Goal: Check status: Check status

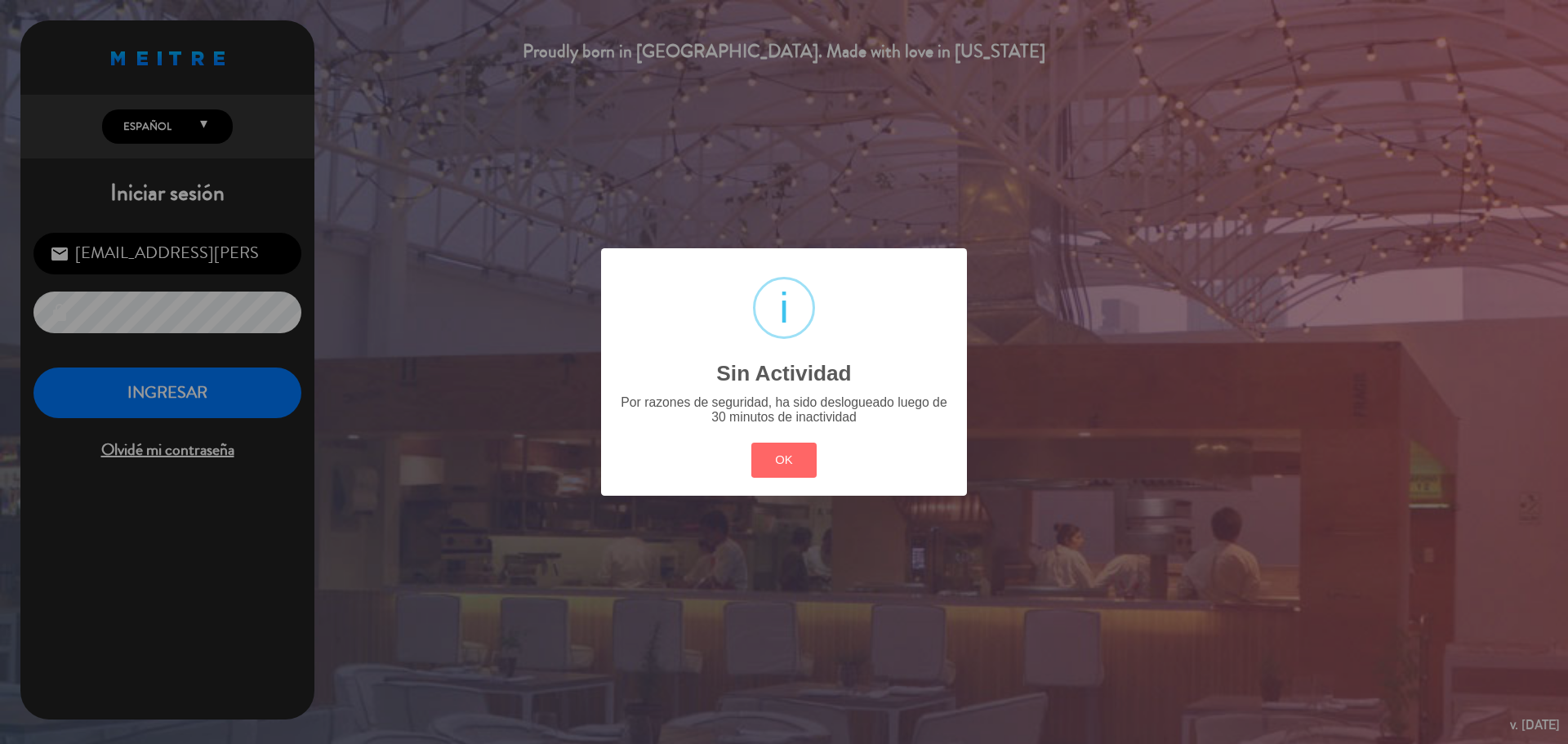
click at [789, 466] on button "OK" at bounding box center [784, 460] width 66 height 35
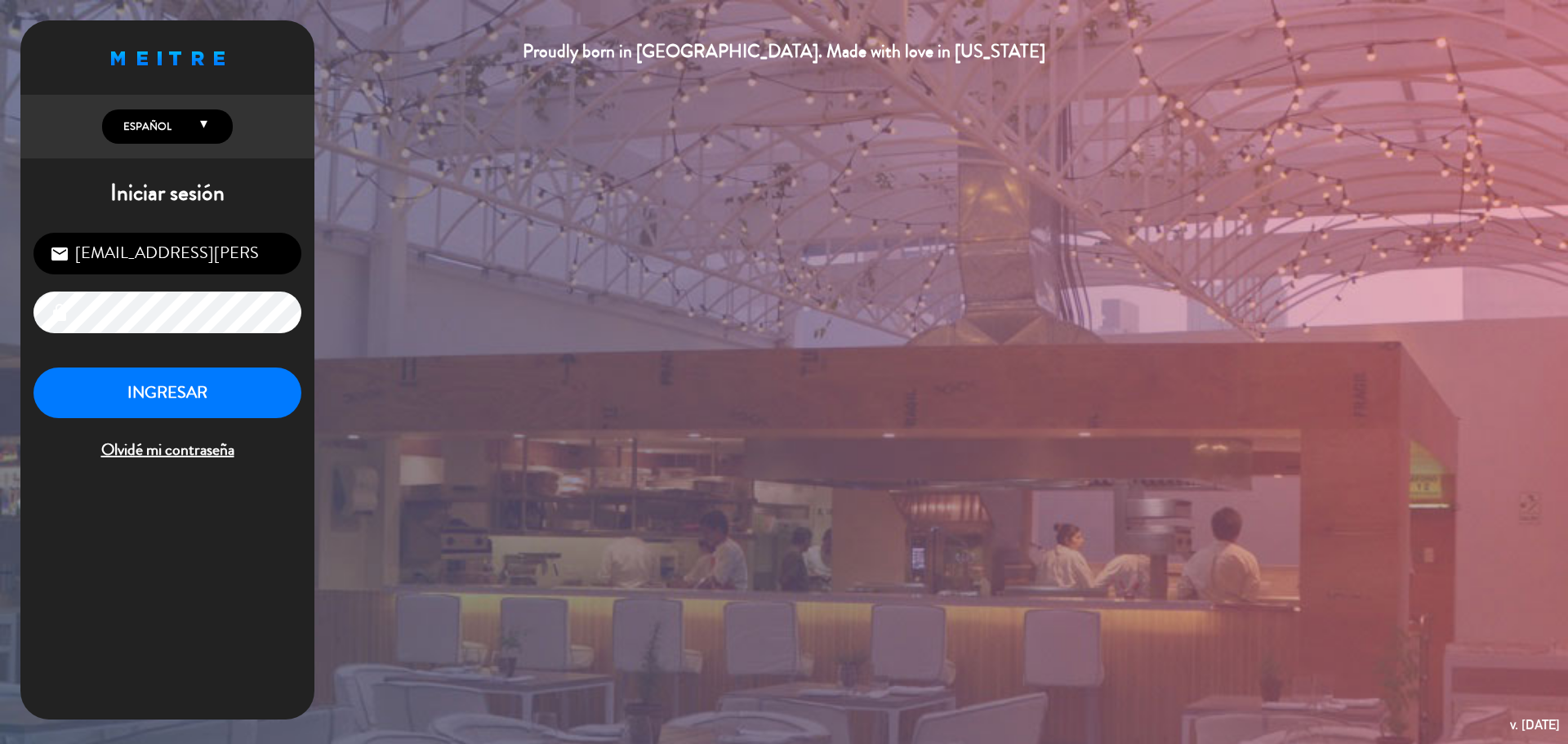
click at [222, 422] on div "INGRESAR Olvidé mi contraseña" at bounding box center [168, 416] width 268 height 96
click at [224, 413] on button "INGRESAR" at bounding box center [168, 393] width 268 height 52
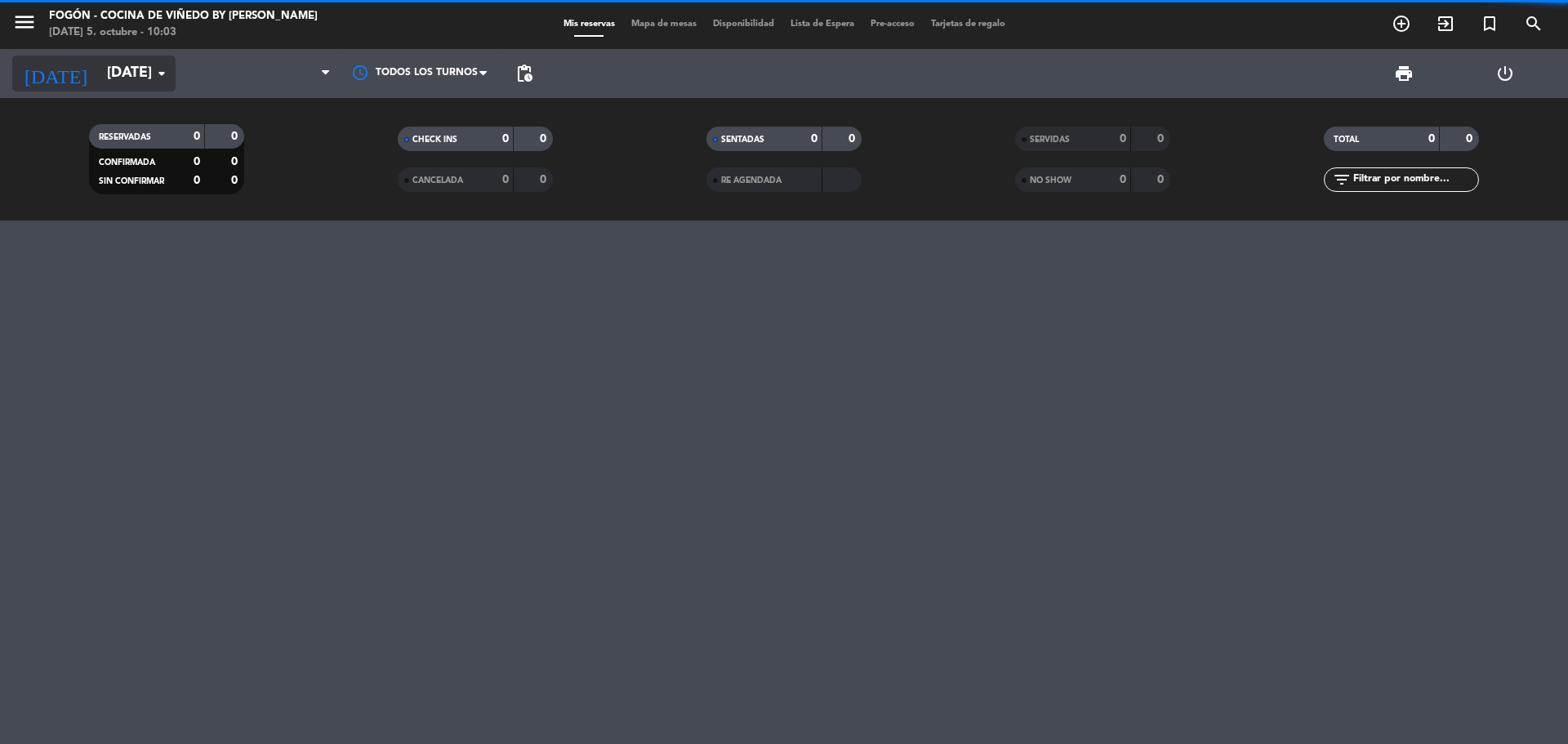
click at [152, 74] on icon "arrow_drop_down" at bounding box center [161, 73] width 19 height 19
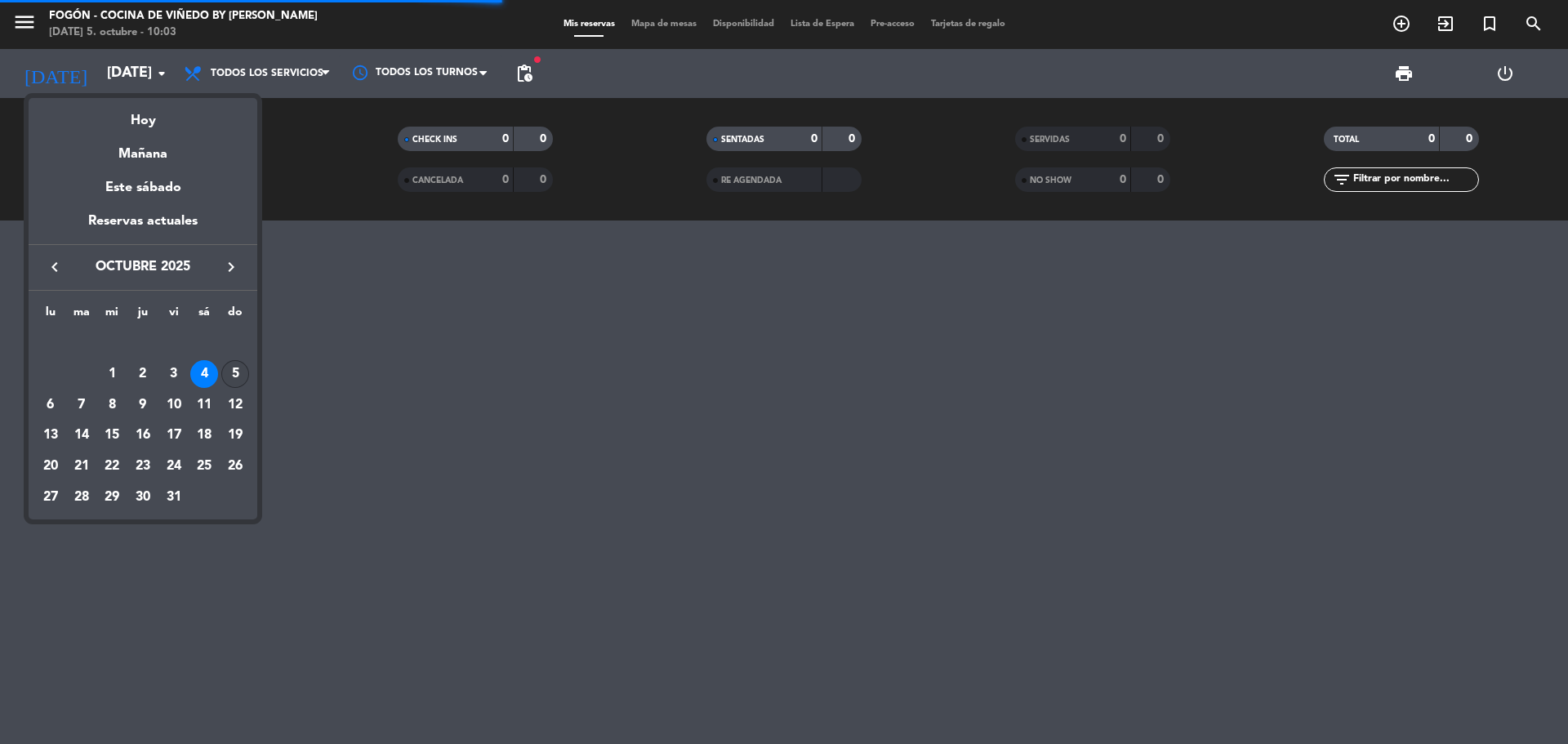
click at [240, 369] on div "5" at bounding box center [235, 373] width 28 height 28
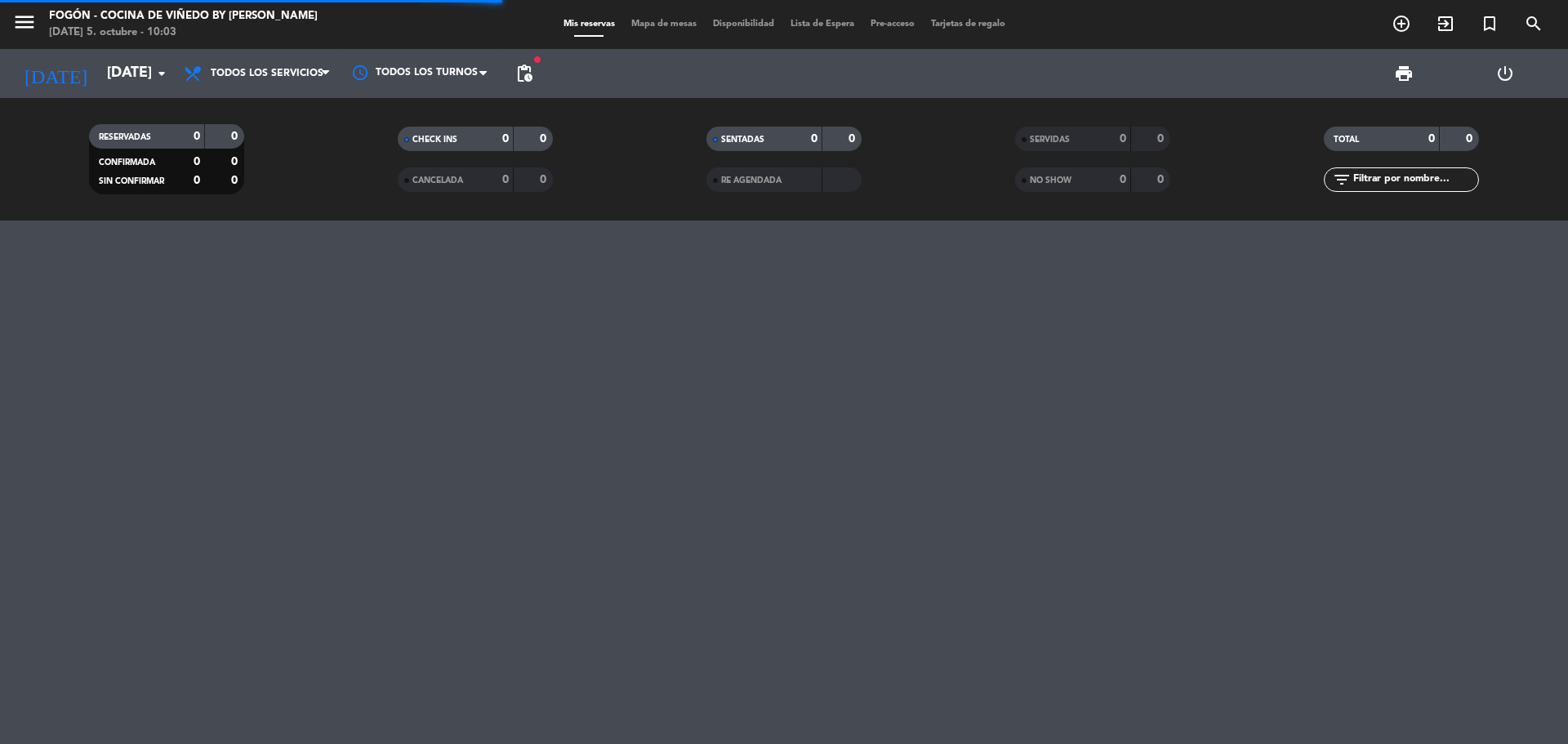
type input "[DATE]"
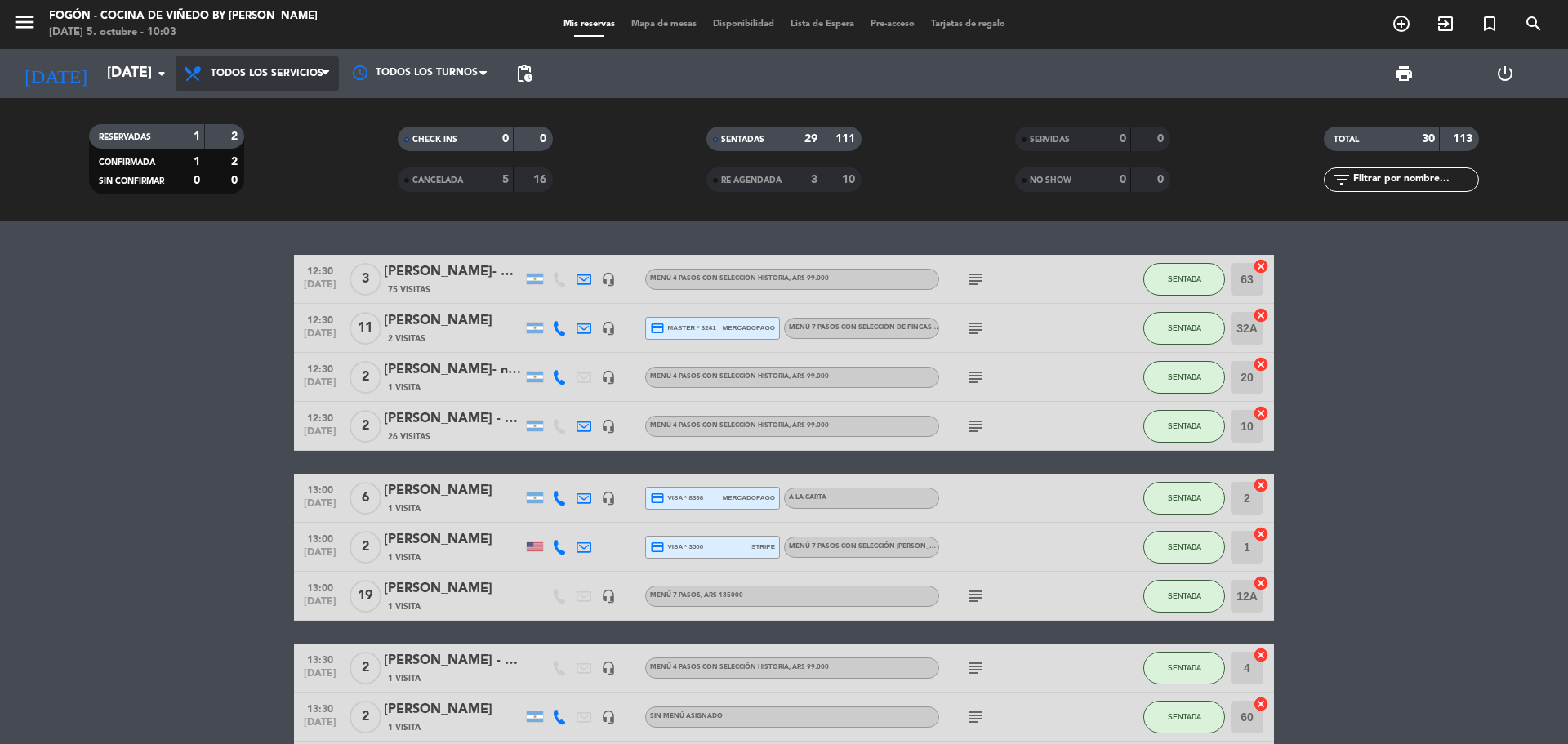
click at [266, 72] on span "Todos los servicios" at bounding box center [267, 74] width 113 height 12
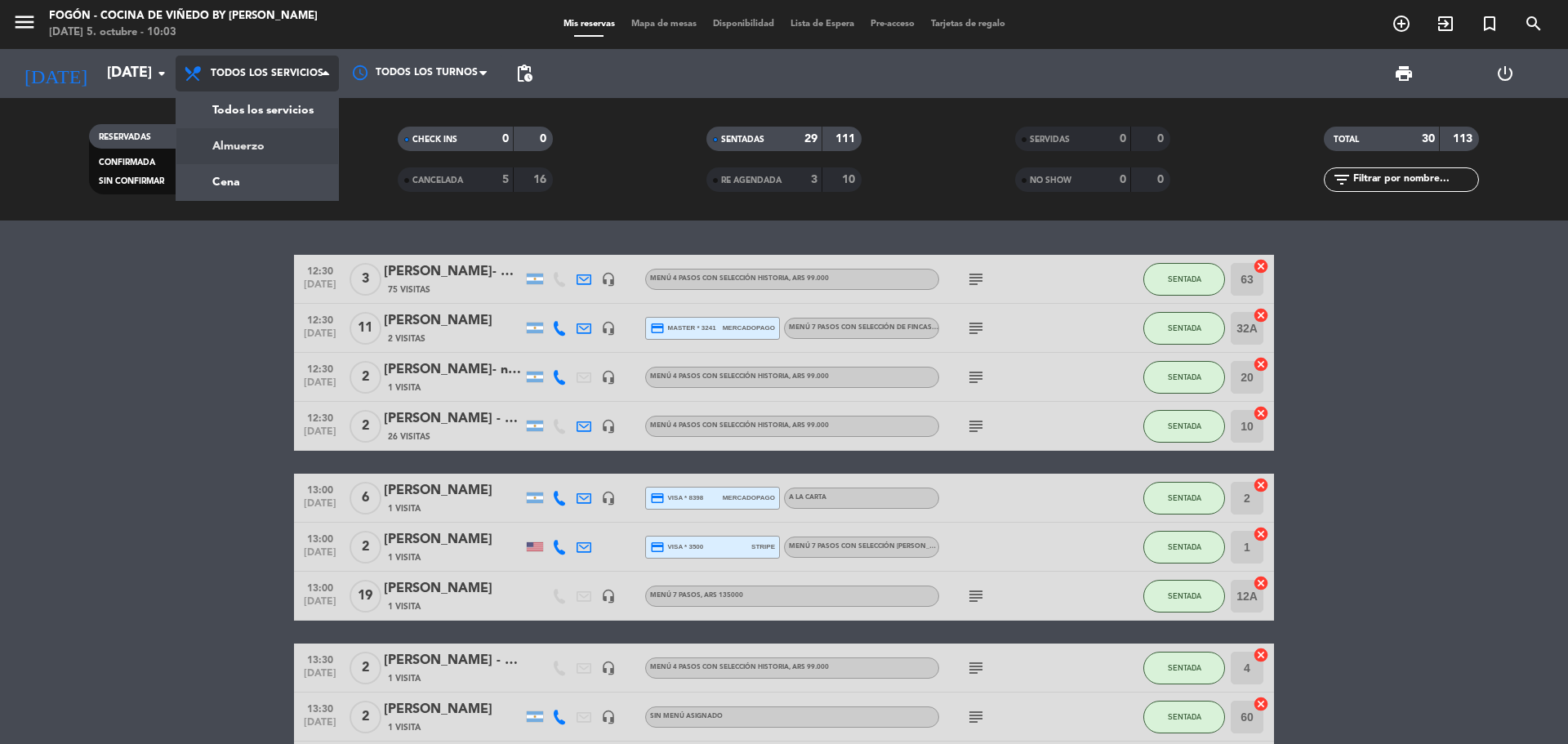
click at [266, 152] on div "menu Fogón - Cocina de viñedo by [PERSON_NAME][DATE] 5. octubre - 10:03 Mis res…" at bounding box center [784, 110] width 1568 height 220
